Goal: Browse casually: Explore the website without a specific task or goal

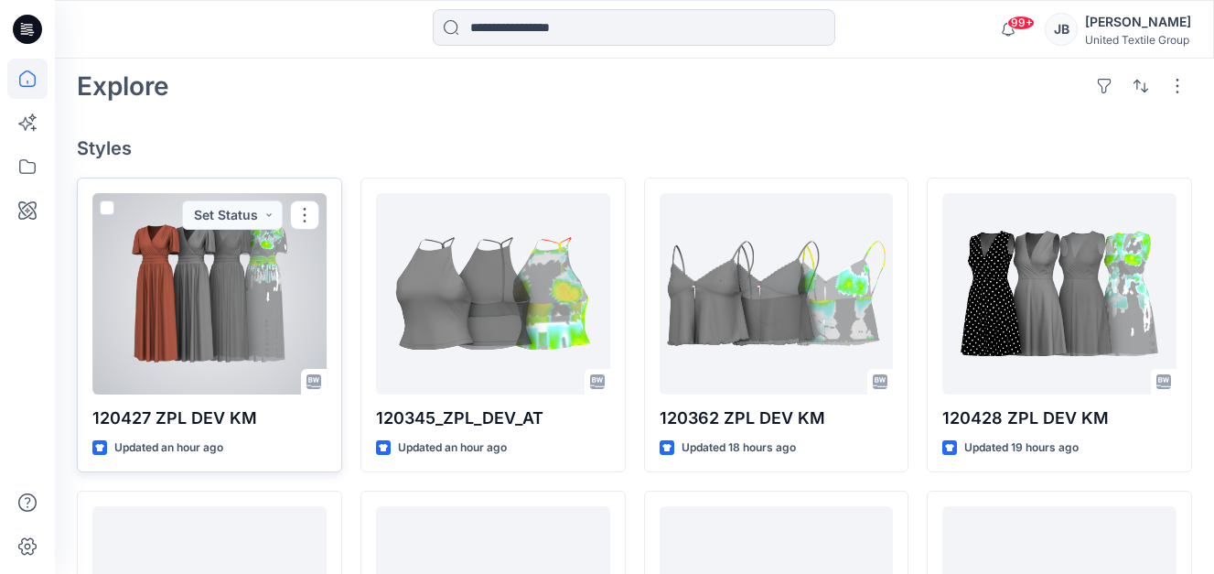
scroll to position [366, 0]
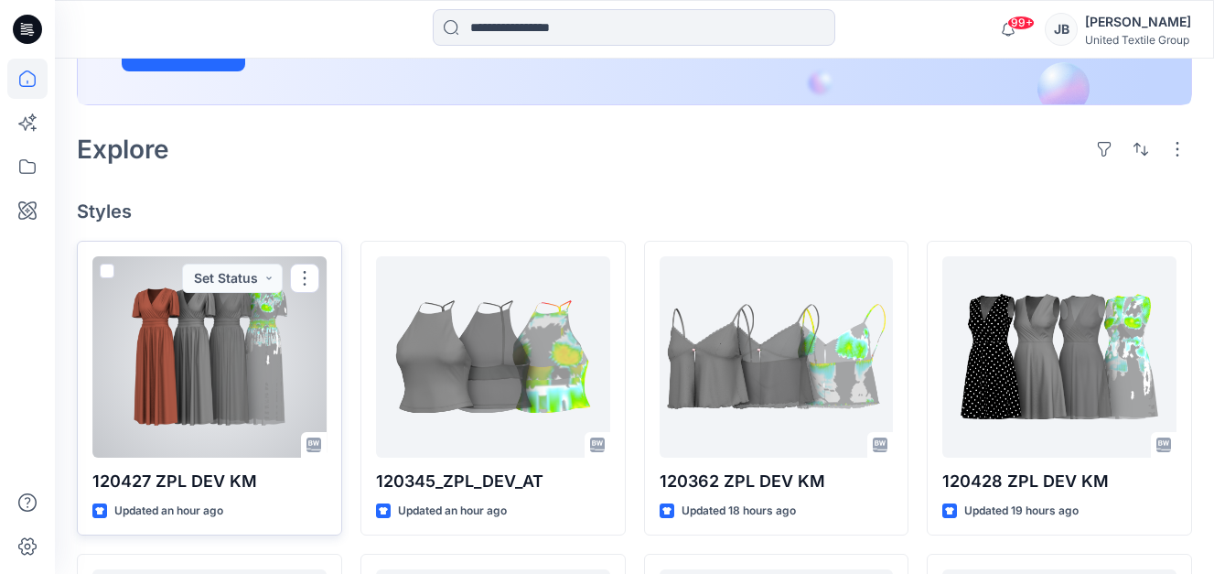
click at [164, 363] on div at bounding box center [209, 356] width 234 height 201
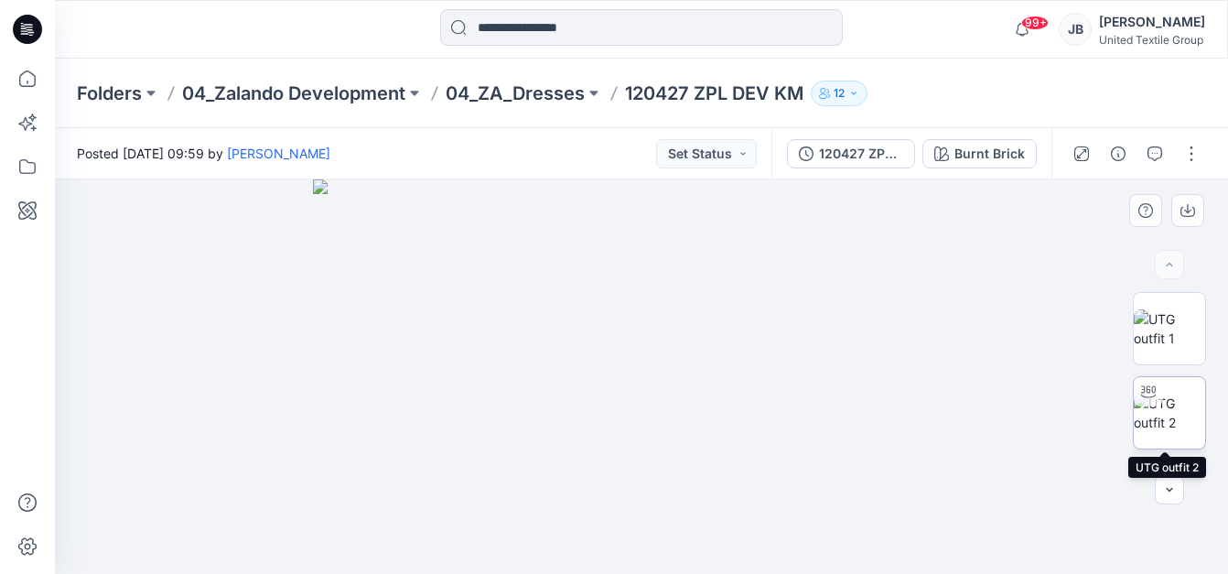
click at [1163, 412] on img at bounding box center [1169, 412] width 71 height 38
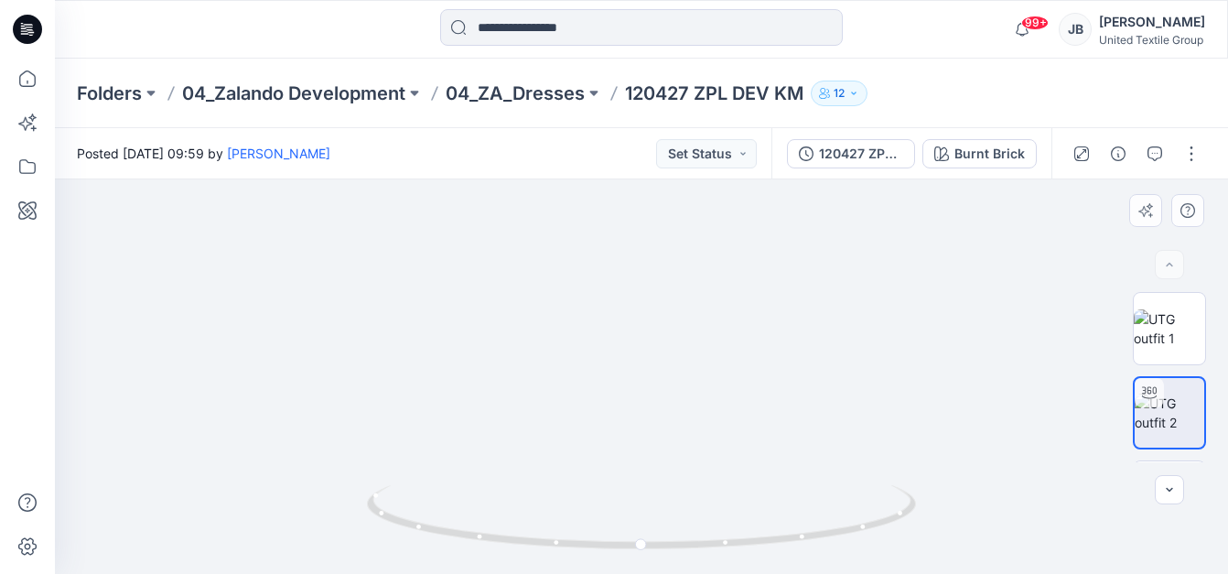
drag, startPoint x: 1006, startPoint y: 263, endPoint x: 1031, endPoint y: 384, distance: 123.3
drag, startPoint x: 983, startPoint y: 291, endPoint x: 997, endPoint y: 420, distance: 129.7
drag, startPoint x: 963, startPoint y: 348, endPoint x: 966, endPoint y: 466, distance: 118.0
drag, startPoint x: 647, startPoint y: 553, endPoint x: 454, endPoint y: 546, distance: 193.1
click at [454, 546] on icon at bounding box center [643, 519] width 553 height 69
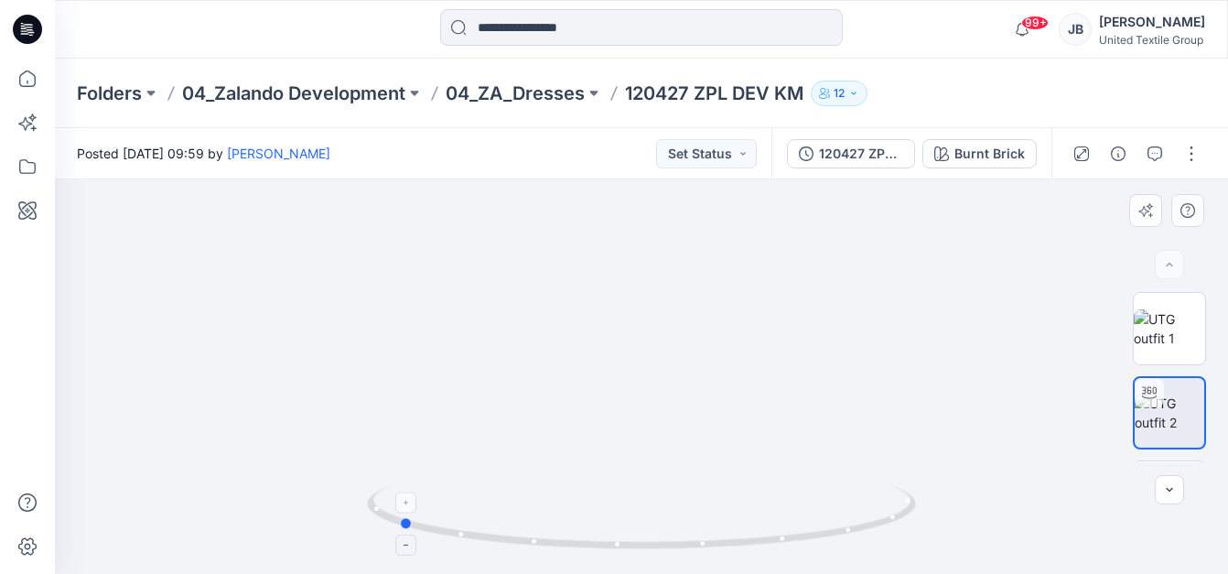
drag, startPoint x: 457, startPoint y: 538, endPoint x: 478, endPoint y: 519, distance: 28.5
click at [405, 532] on icon at bounding box center [643, 519] width 553 height 69
click at [988, 153] on div "Burnt Brick" at bounding box center [989, 154] width 70 height 20
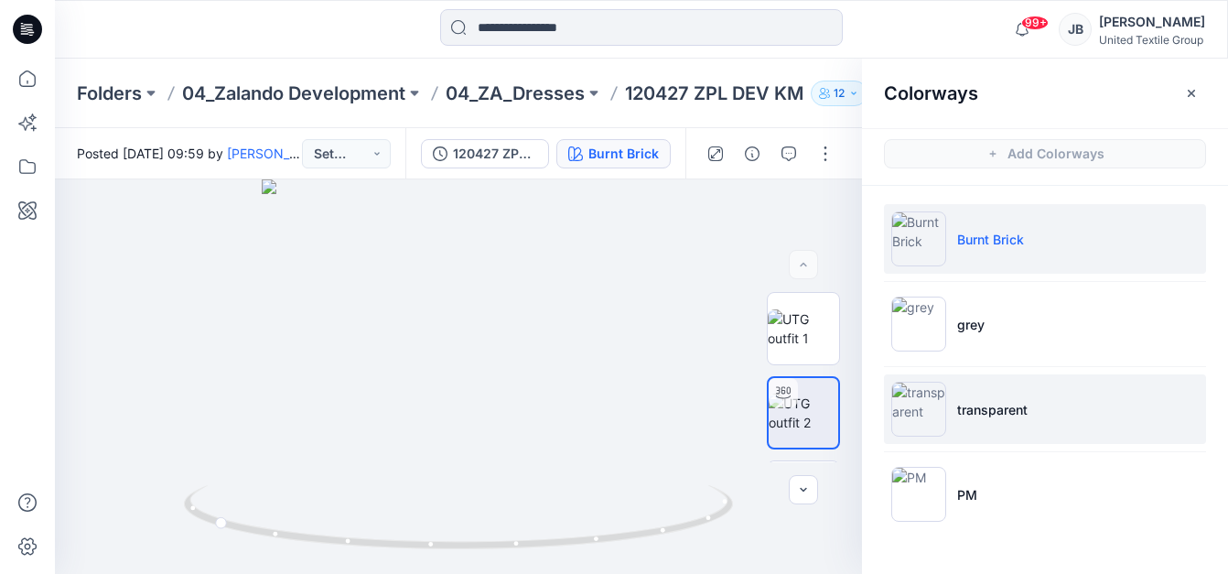
click at [927, 411] on img at bounding box center [918, 408] width 55 height 55
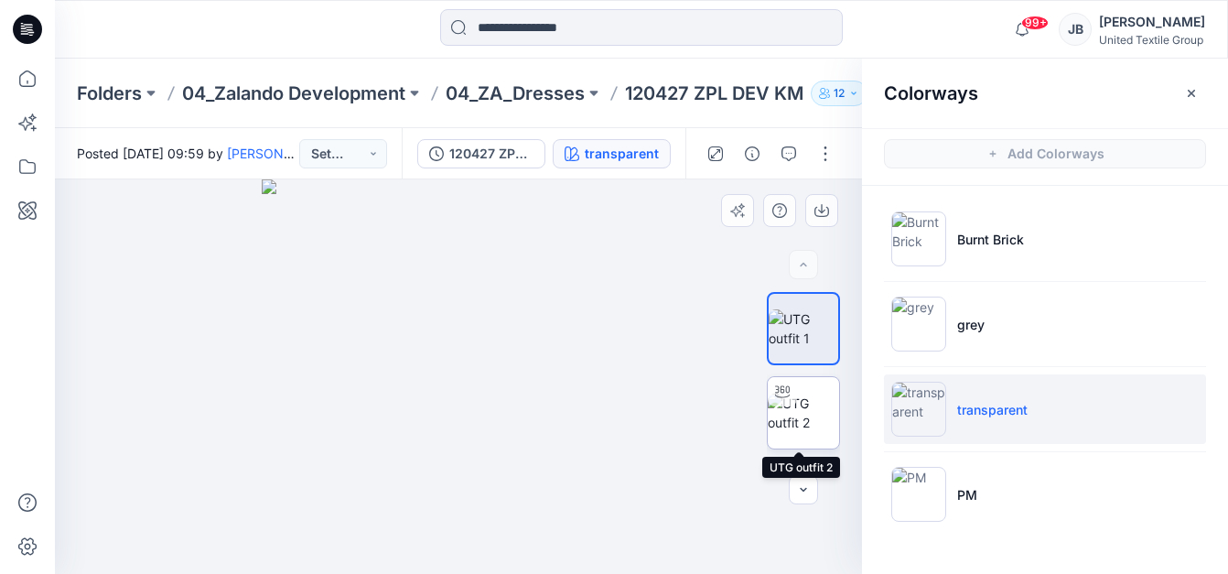
click at [802, 414] on img at bounding box center [803, 412] width 71 height 38
